Goal: Transaction & Acquisition: Purchase product/service

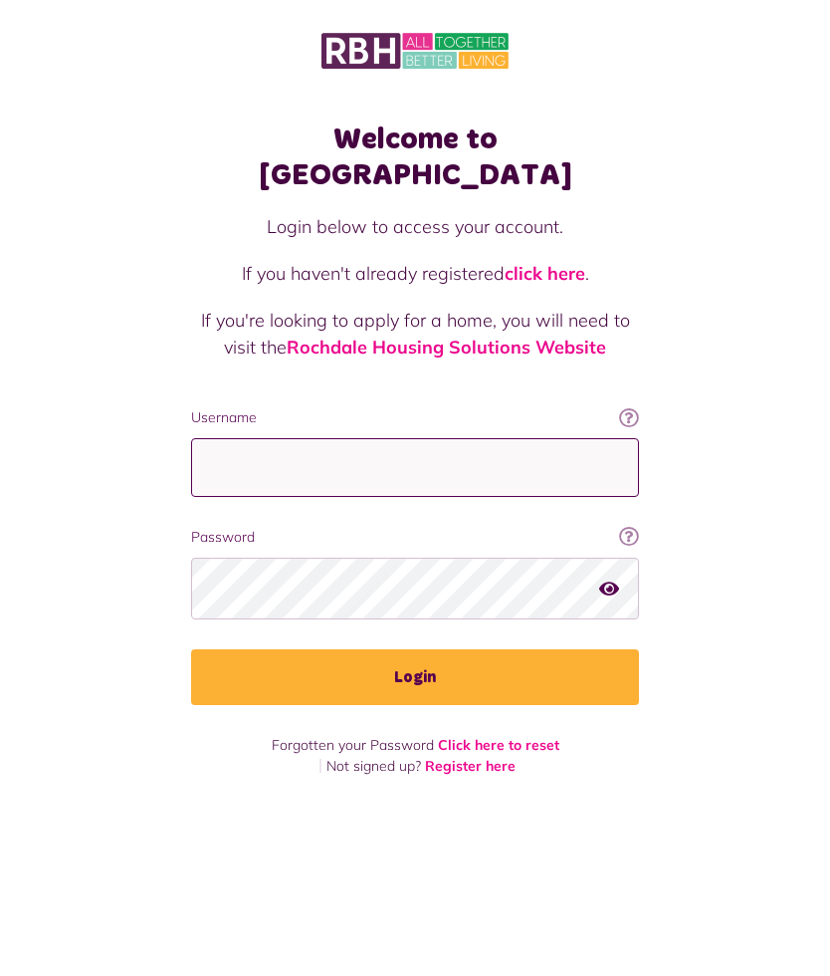
click at [430, 442] on input "Username" at bounding box center [415, 467] width 448 height 59
type input "**********"
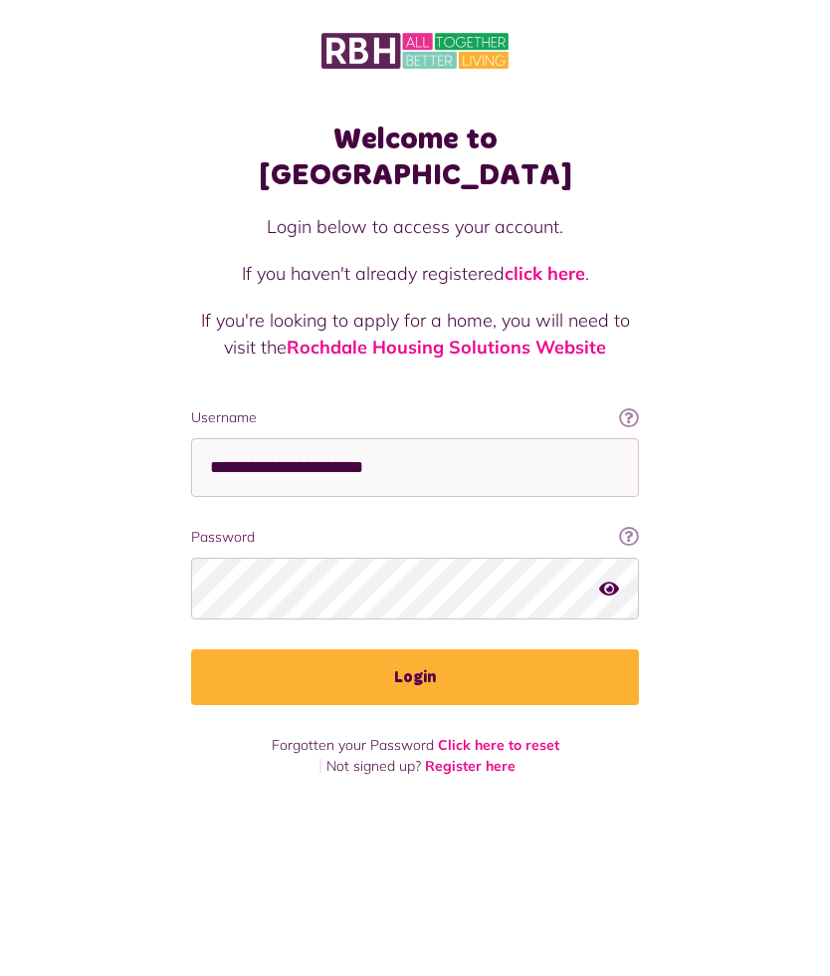
click at [459, 650] on button "Login" at bounding box center [415, 677] width 448 height 56
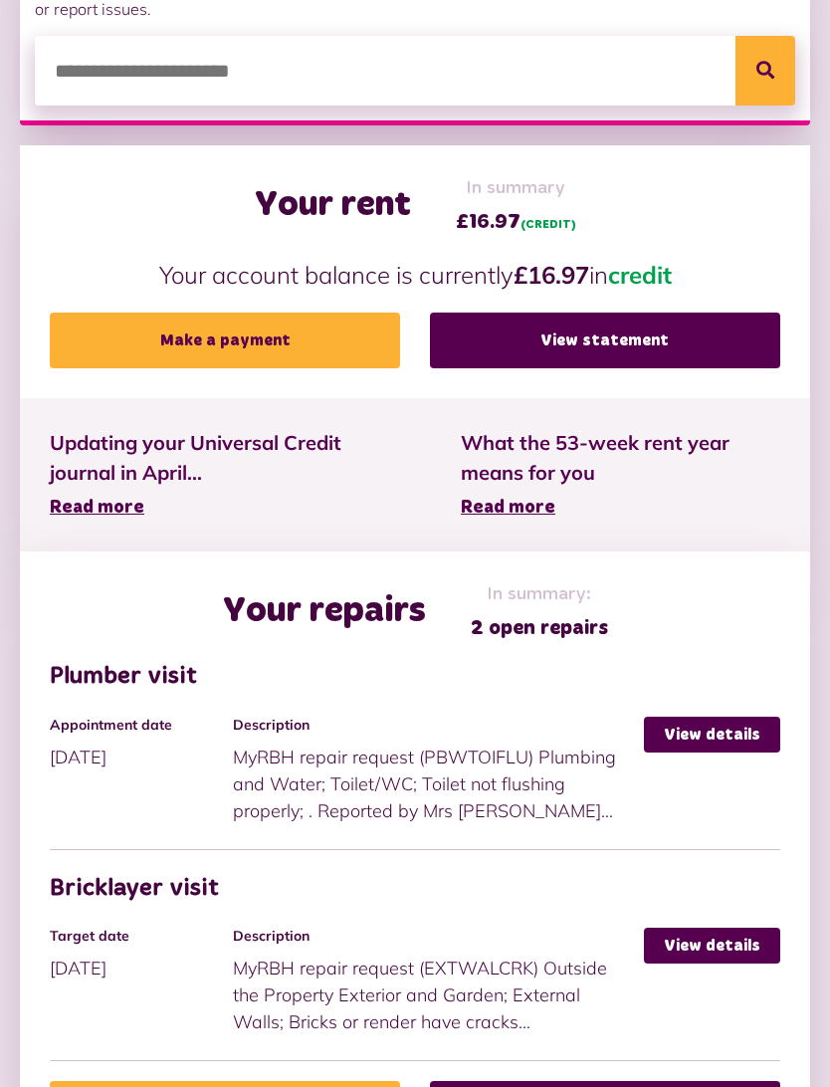
scroll to position [389, 0]
click at [732, 734] on link "View details" at bounding box center [712, 735] width 136 height 36
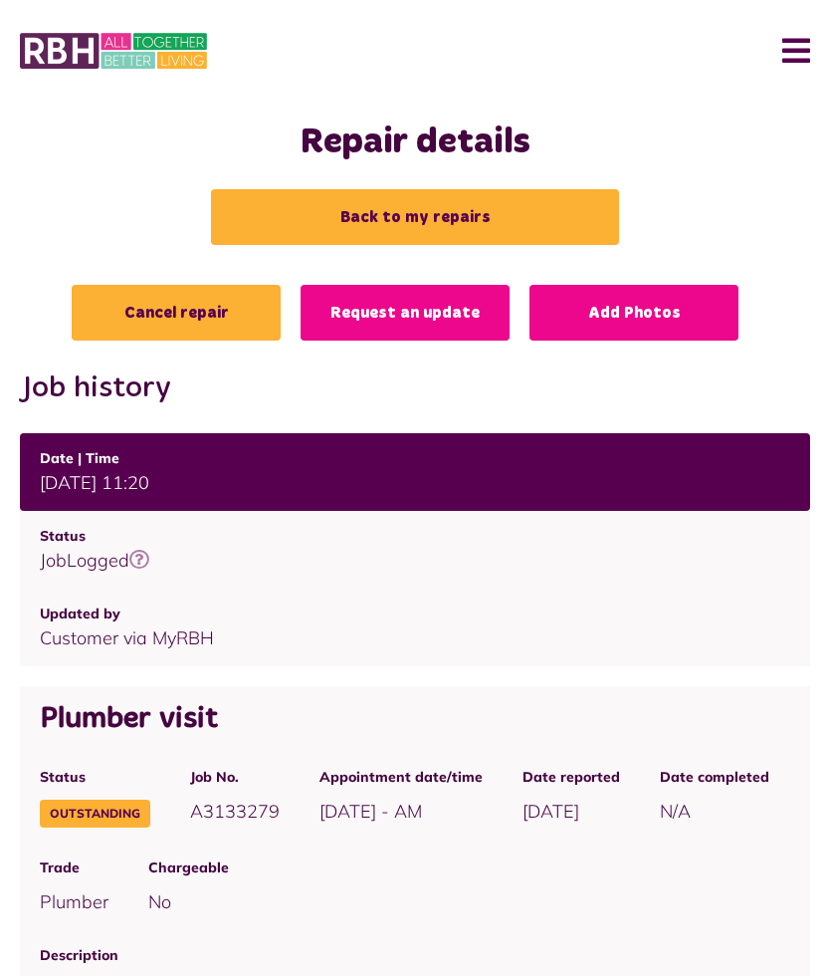
click at [450, 214] on link "Back to my repairs" at bounding box center [415, 217] width 408 height 56
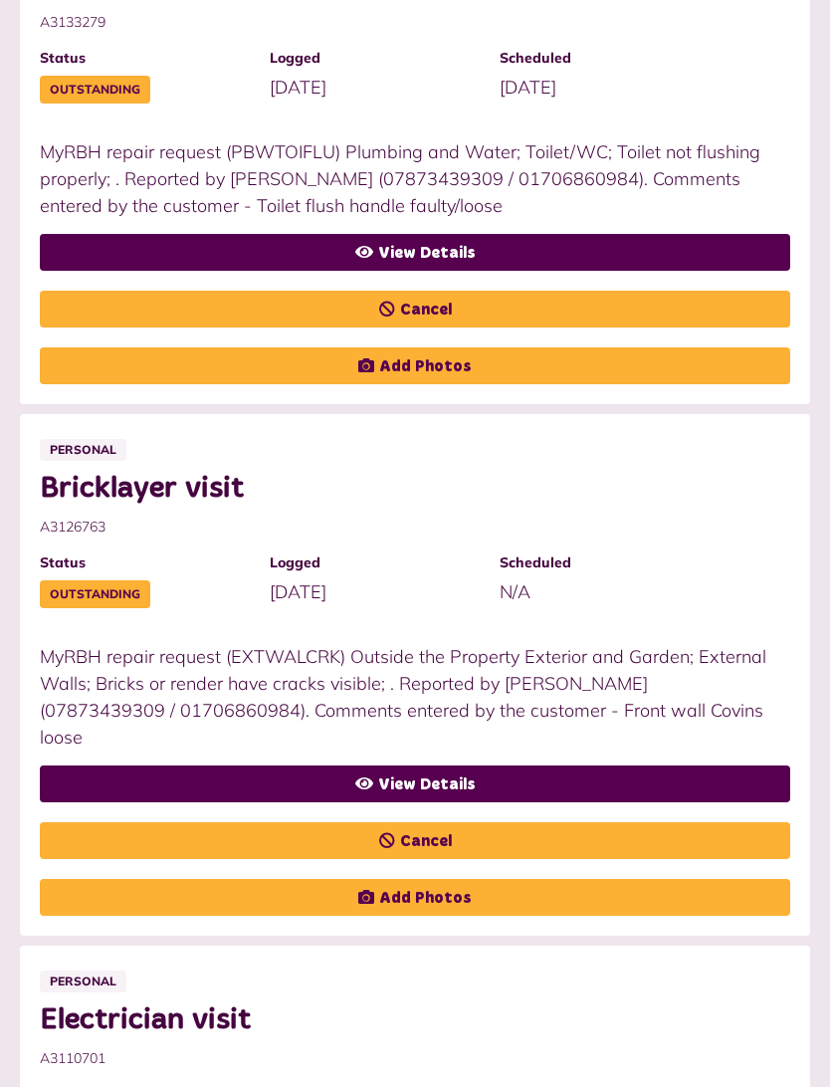
scroll to position [566, 0]
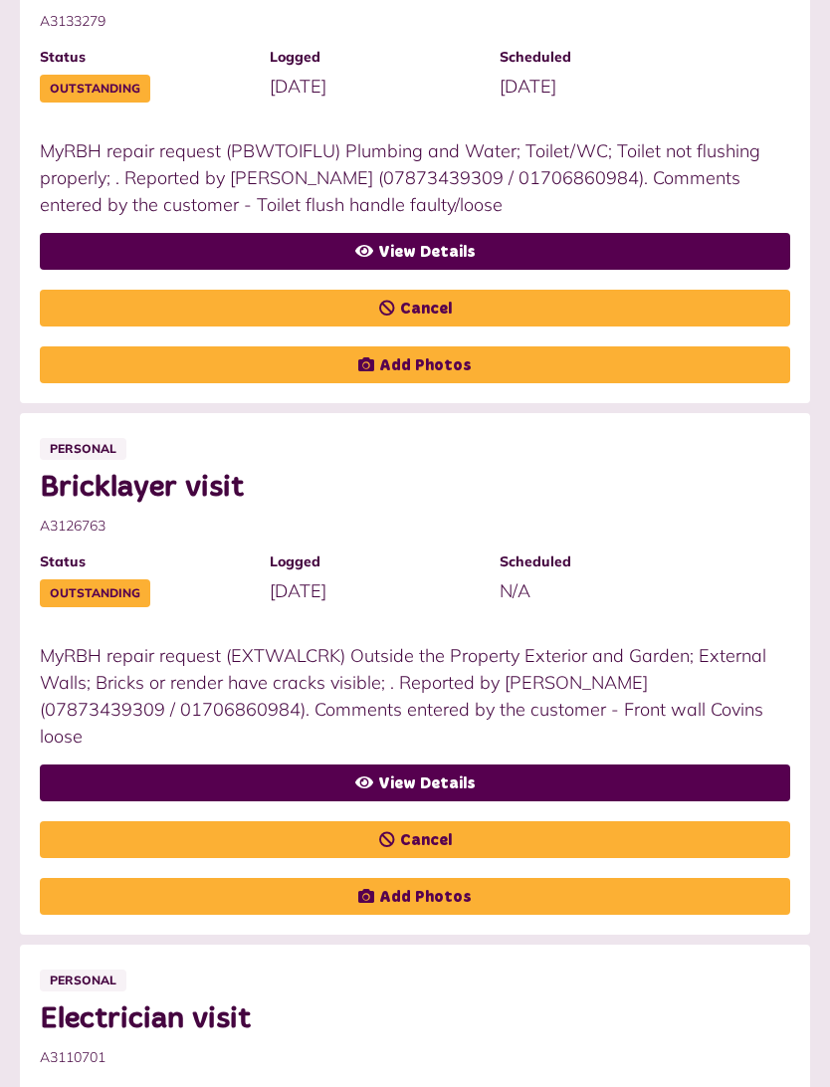
click at [480, 777] on link "View Details" at bounding box center [415, 783] width 751 height 37
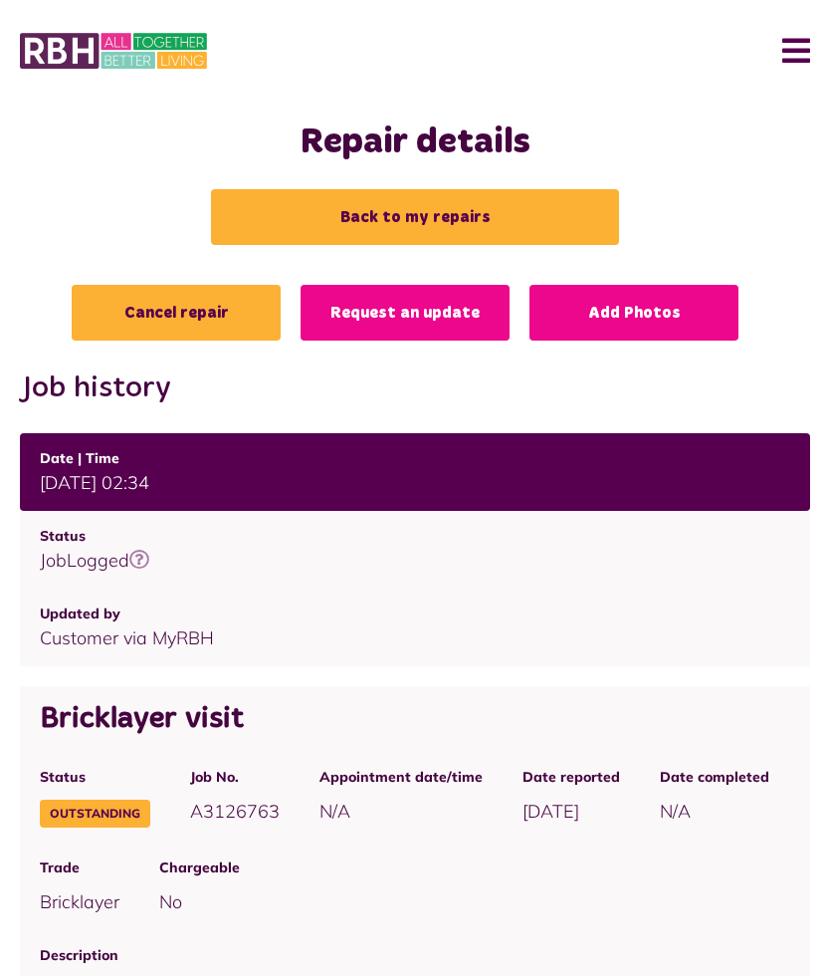
click at [429, 310] on link "Request an update" at bounding box center [405, 313] width 209 height 56
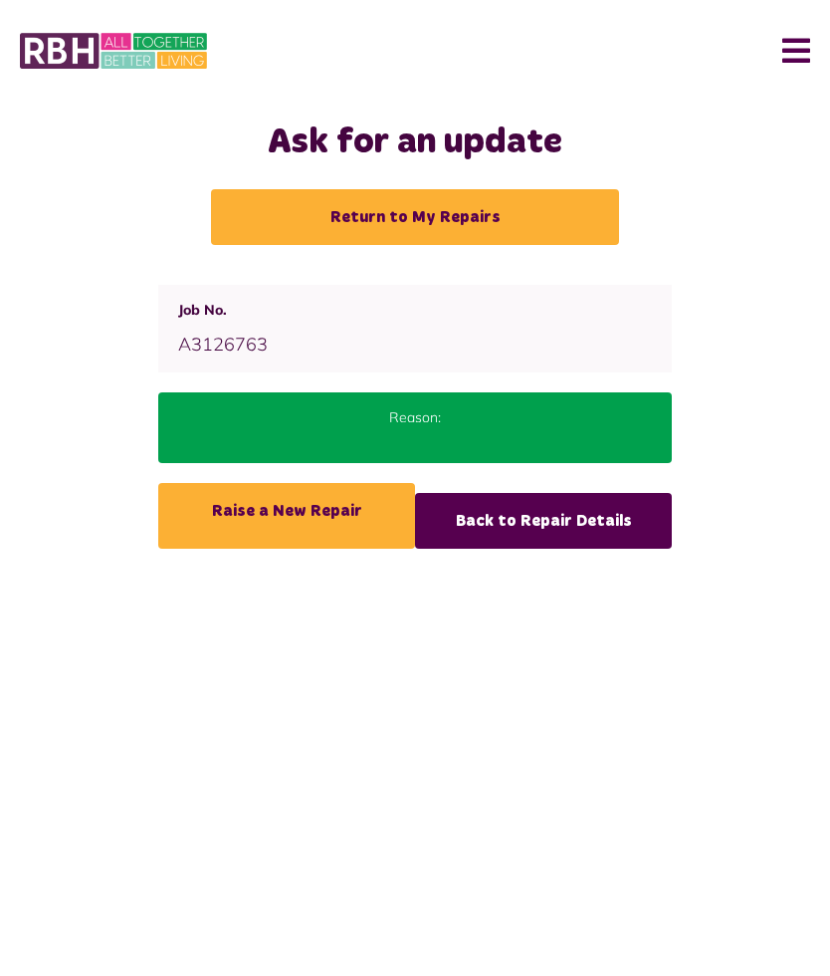
click at [436, 425] on p "Reason:" at bounding box center [415, 417] width 474 height 21
click at [461, 421] on p "Reason:" at bounding box center [415, 417] width 474 height 21
click at [487, 427] on p "Reason:" at bounding box center [415, 417] width 474 height 21
click at [488, 427] on p "Reason:" at bounding box center [415, 417] width 474 height 21
click at [438, 317] on div "Status Outstanding Job No. A3126763 Date reported" at bounding box center [415, 329] width 514 height 88
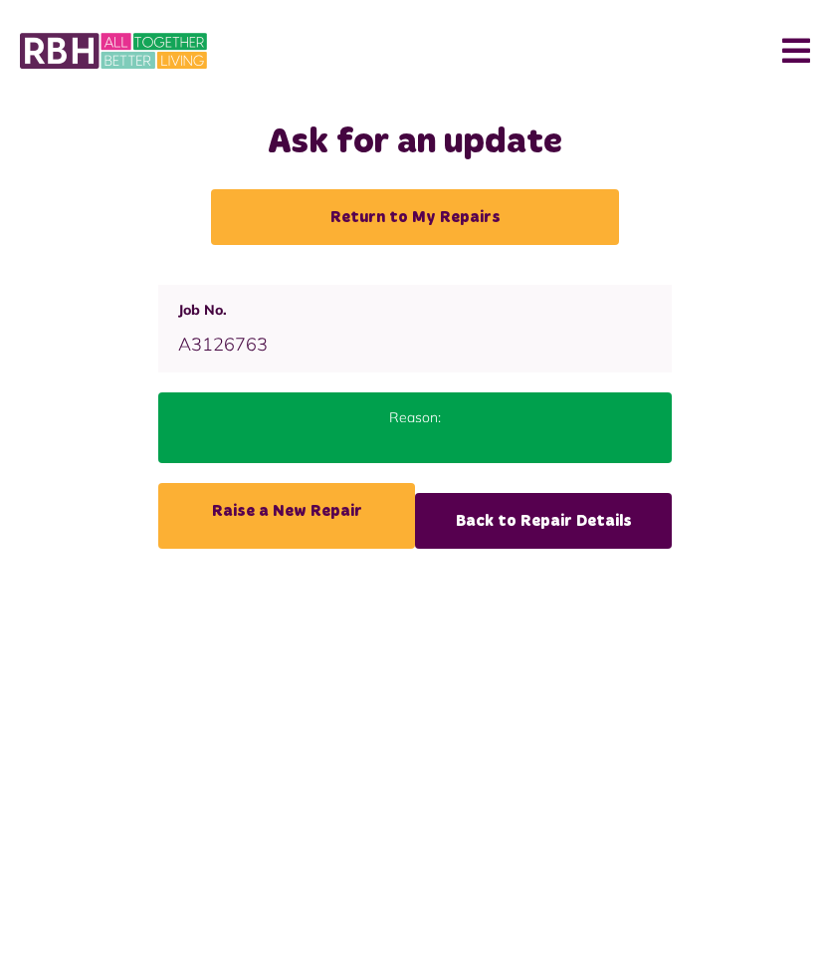
click at [517, 424] on p "Reason:" at bounding box center [415, 417] width 474 height 21
click at [573, 529] on link "Back to Repair Details" at bounding box center [543, 521] width 257 height 56
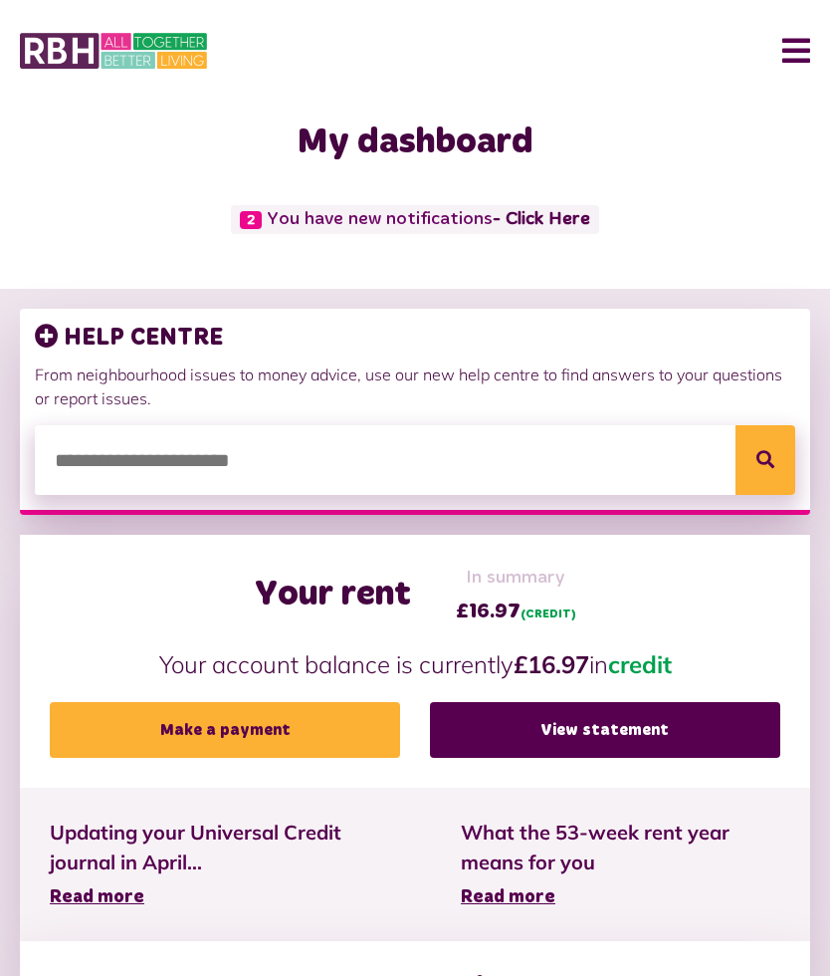
click at [280, 734] on link "Make a payment" at bounding box center [225, 730] width 350 height 56
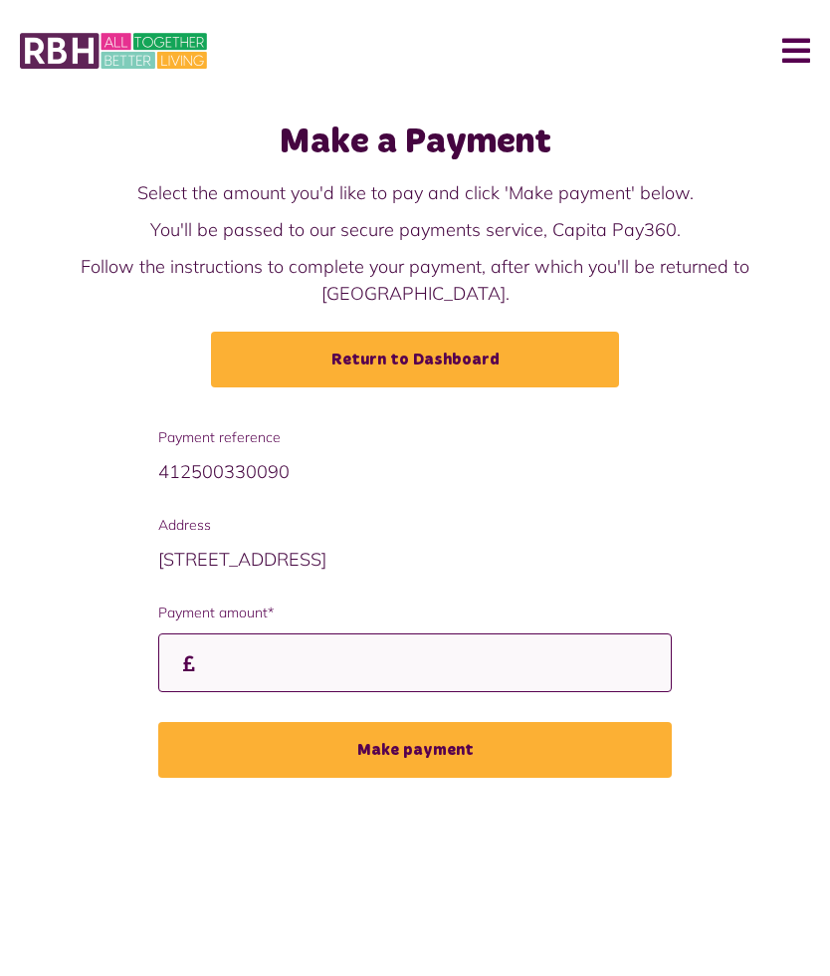
click at [366, 633] on input "Payment amount*" at bounding box center [415, 662] width 514 height 59
type input "***"
click at [434, 722] on button "Make payment" at bounding box center [415, 750] width 514 height 56
